Goal: Transaction & Acquisition: Purchase product/service

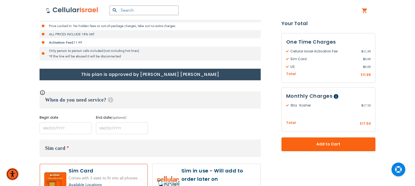
scroll to position [184, 0]
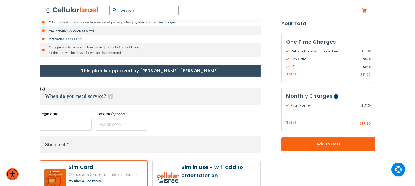
click at [67, 127] on input "name" at bounding box center [66, 125] width 52 height 12
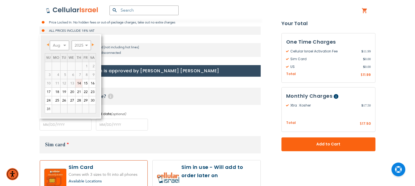
click at [79, 83] on link "14" at bounding box center [78, 83] width 7 height 8
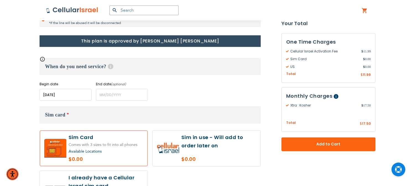
scroll to position [215, 0]
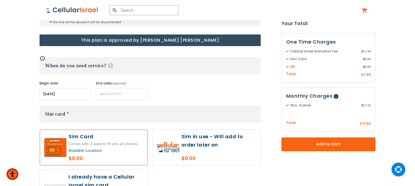
click at [65, 91] on input "name" at bounding box center [66, 94] width 52 height 12
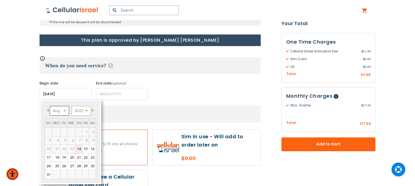
click at [64, 112] on select "Aug Sep Oct Nov Dec" at bounding box center [59, 111] width 19 height 10
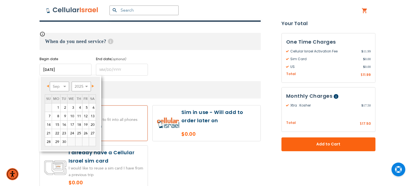
scroll to position [245, 0]
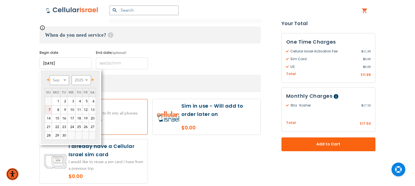
click at [48, 108] on link "7" at bounding box center [48, 110] width 7 height 8
type input "[DATE]"
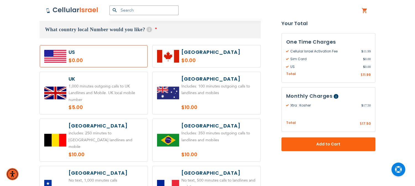
scroll to position [430, 0]
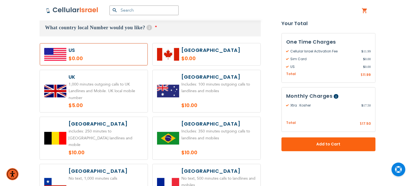
click at [99, 98] on label at bounding box center [94, 91] width 108 height 43
radio input "true"
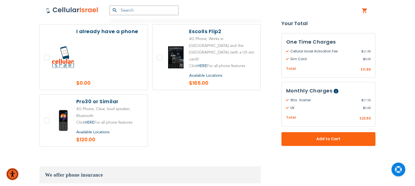
scroll to position [675, 0]
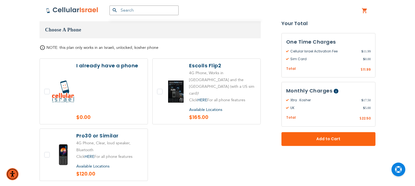
click at [158, 78] on label at bounding box center [207, 91] width 108 height 65
checkbox input "true"
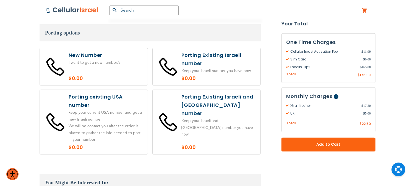
scroll to position [1044, 0]
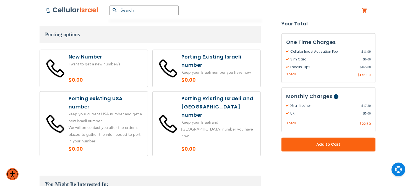
click at [105, 50] on label at bounding box center [94, 68] width 108 height 37
radio input "true"
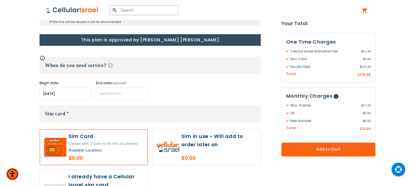
scroll to position [216, 0]
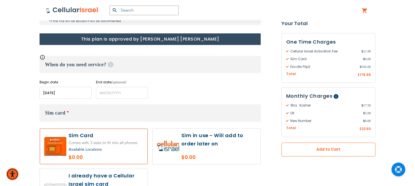
click at [332, 153] on span "Add to Cart" at bounding box center [328, 150] width 57 height 6
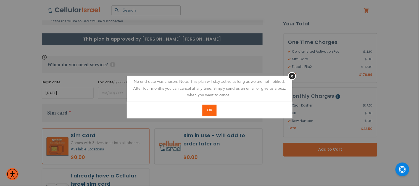
click at [208, 109] on span "OK" at bounding box center [209, 110] width 5 height 5
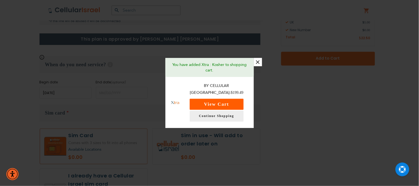
click at [216, 102] on button "View Cart" at bounding box center [217, 104] width 54 height 11
